Goal: Navigation & Orientation: Understand site structure

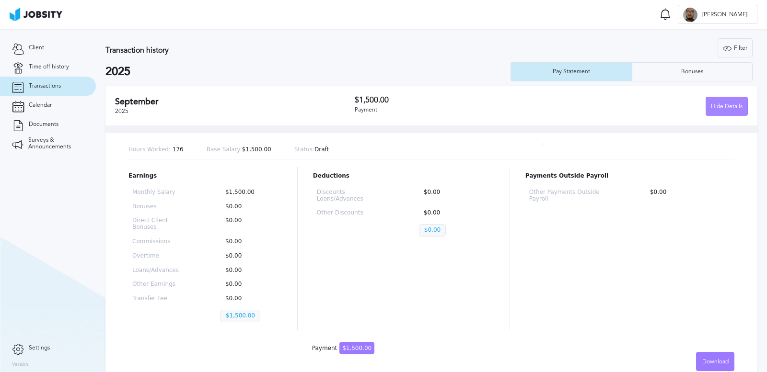
click at [708, 110] on div "Hide Details" at bounding box center [726, 106] width 41 height 19
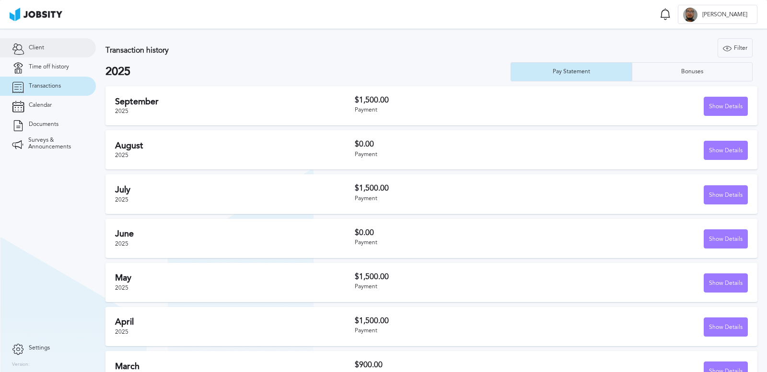
click at [30, 51] on span "Client" at bounding box center [36, 48] width 15 height 7
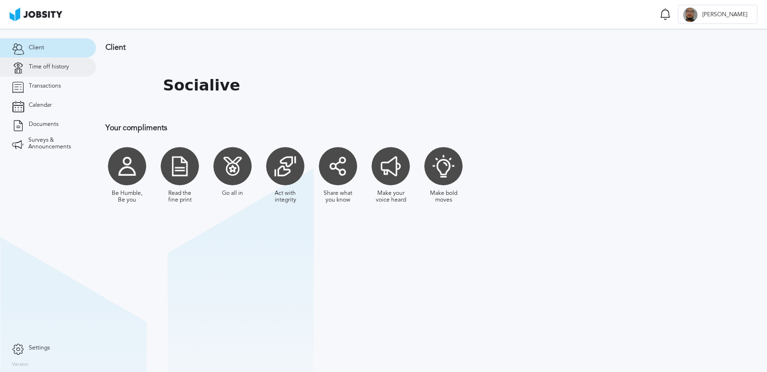
click at [62, 75] on link "Time off history" at bounding box center [48, 67] width 96 height 19
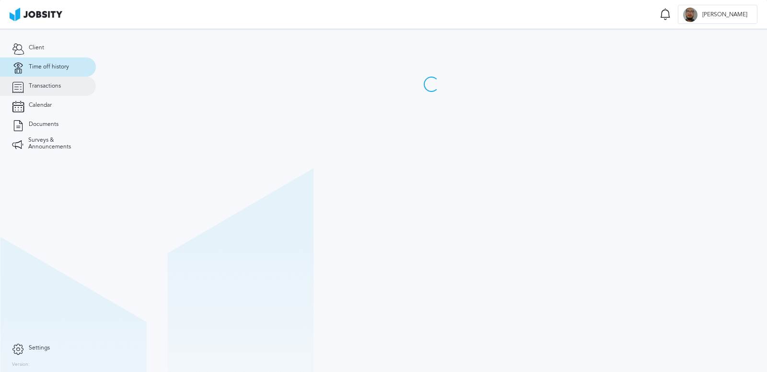
click at [47, 88] on span "Transactions" at bounding box center [45, 86] width 32 height 7
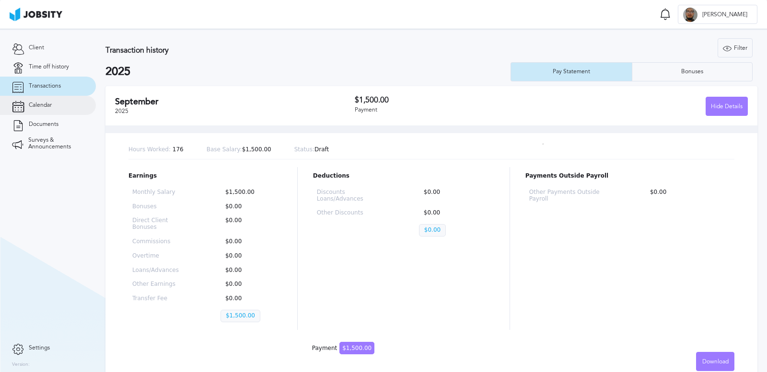
click at [45, 109] on link "Calendar" at bounding box center [48, 105] width 96 height 19
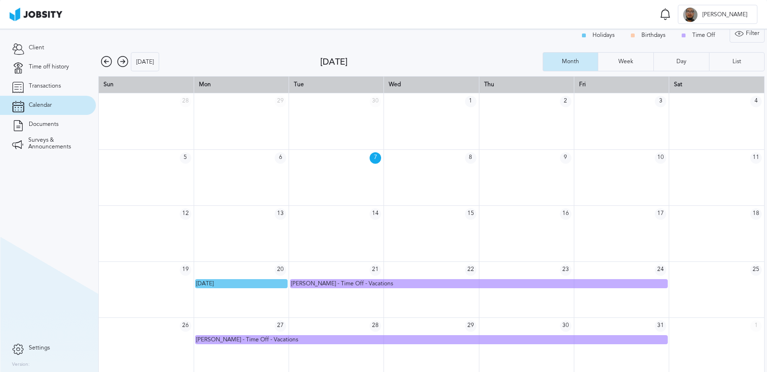
scroll to position [13, 0]
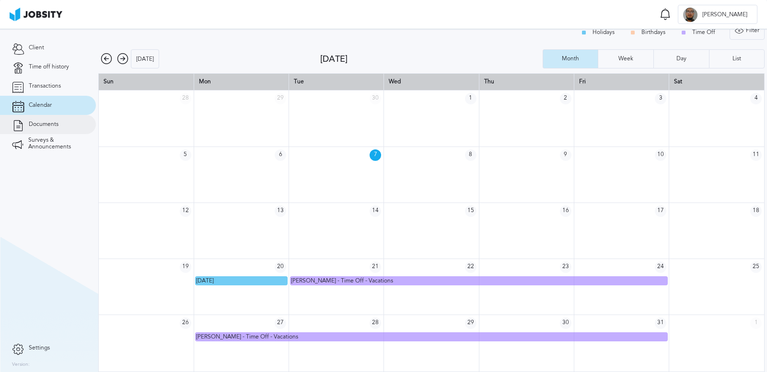
click at [37, 122] on span "Documents" at bounding box center [44, 124] width 30 height 7
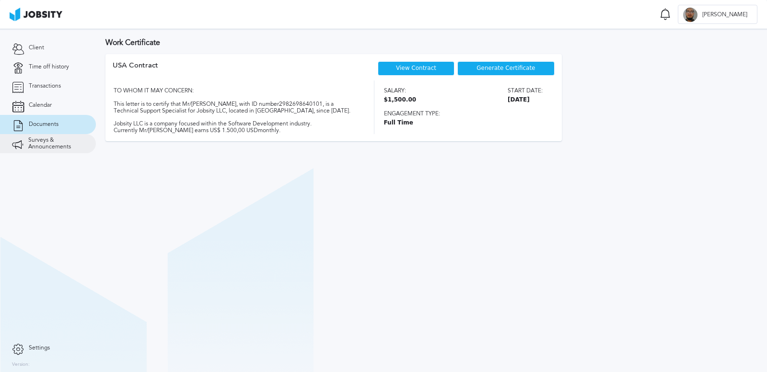
click at [38, 140] on span "Surveys & Announcements" at bounding box center [56, 143] width 56 height 13
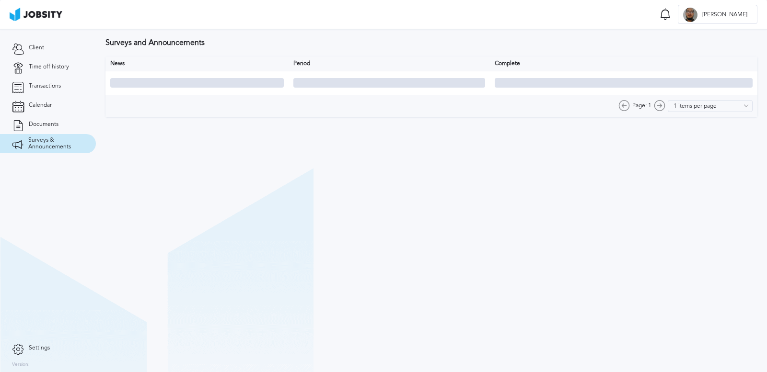
type input "10 items per page"
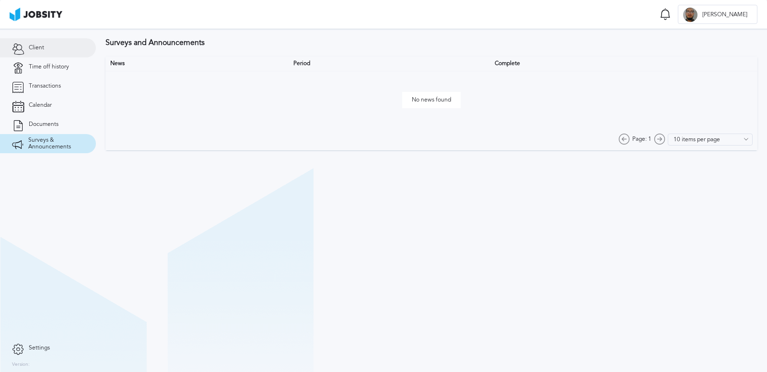
click at [33, 51] on link "Client" at bounding box center [48, 47] width 96 height 19
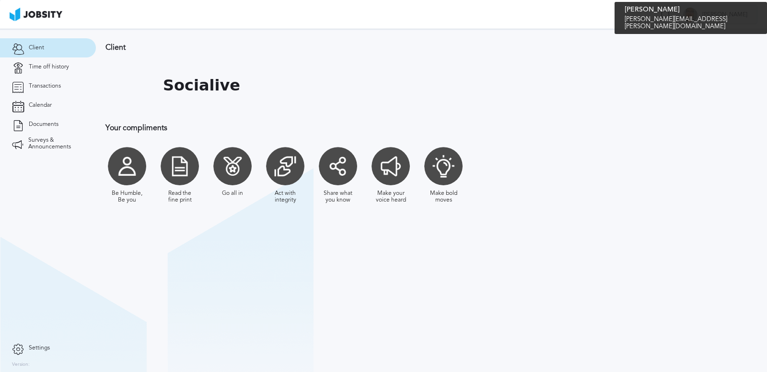
click at [734, 21] on div "[PERSON_NAME]" at bounding box center [717, 14] width 79 height 19
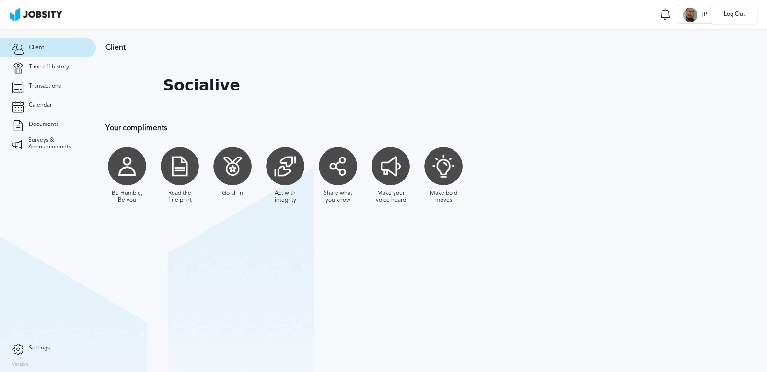
click at [576, 164] on div "Log Out" at bounding box center [383, 186] width 767 height 372
drag, startPoint x: 56, startPoint y: 258, endPoint x: 70, endPoint y: 287, distance: 31.7
click at [56, 258] on section "Client Time off history Transactions Calendar Documents Surveys & Announcements" at bounding box center [48, 184] width 96 height 310
